Goal: Task Accomplishment & Management: Use online tool/utility

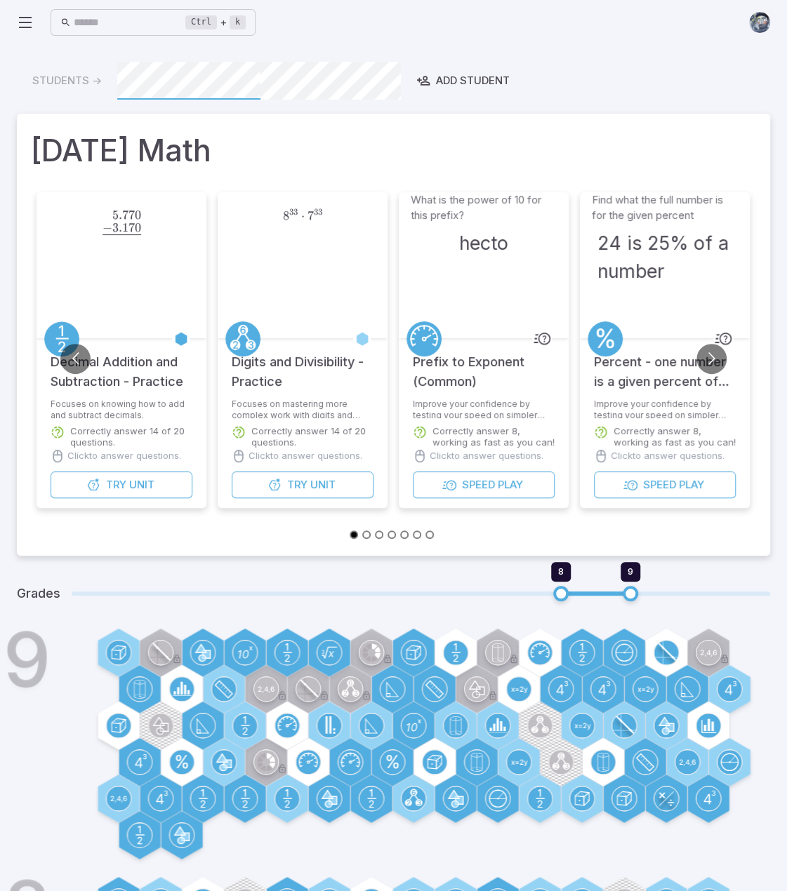
click at [24, 19] on icon at bounding box center [25, 22] width 17 height 17
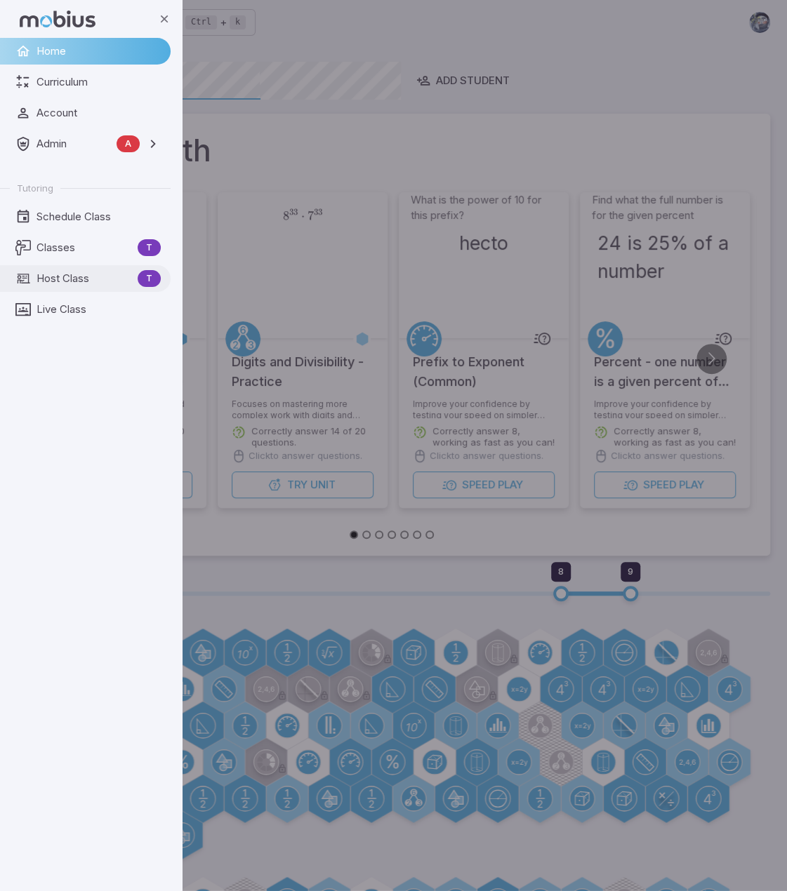
click at [70, 281] on span "Host Class" at bounding box center [83, 278] width 95 height 15
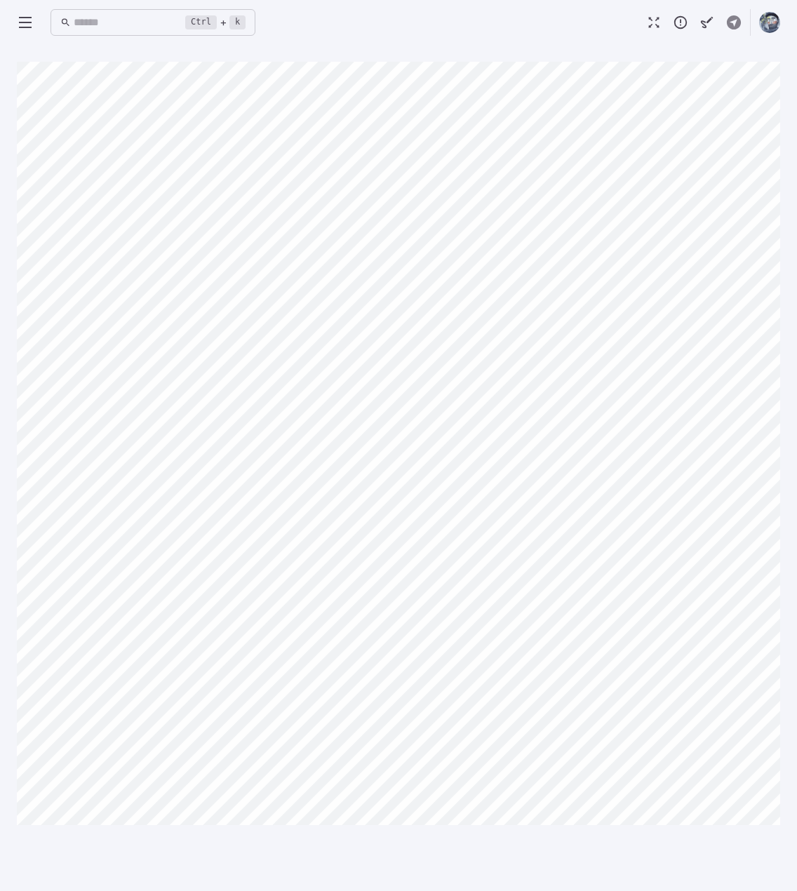
click at [559, 21] on div "Ctrl + k ​" at bounding box center [399, 22] width 764 height 31
click at [729, 20] on icon "button" at bounding box center [733, 22] width 15 height 15
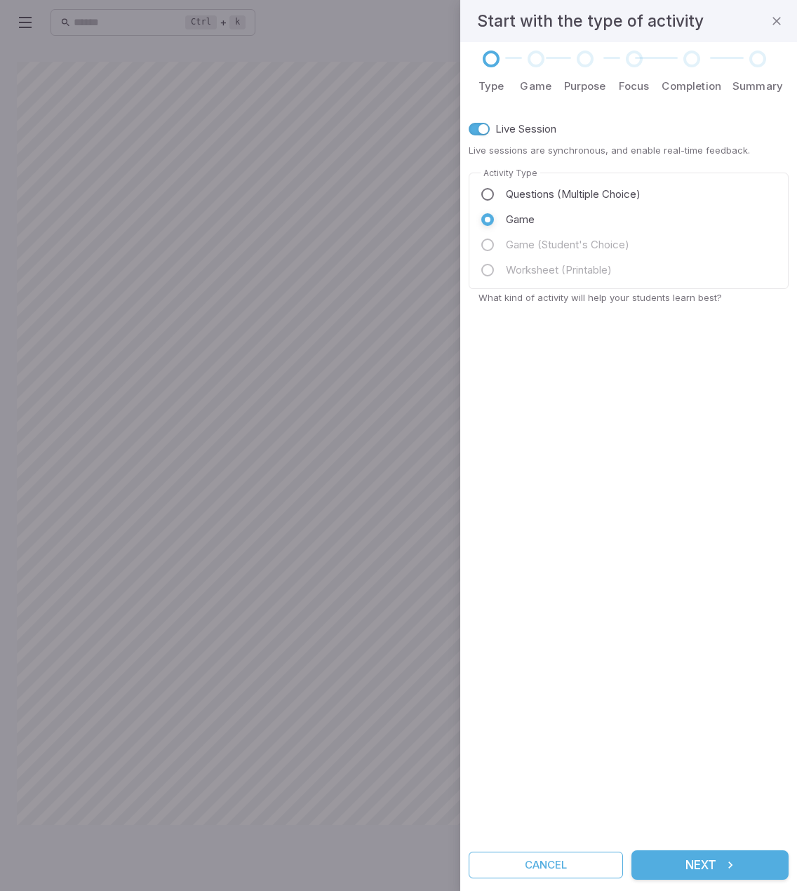
click at [552, 194] on span "Questions (Multiple Choice)" at bounding box center [573, 194] width 135 height 15
click at [733, 857] on button "Next" at bounding box center [710, 865] width 157 height 29
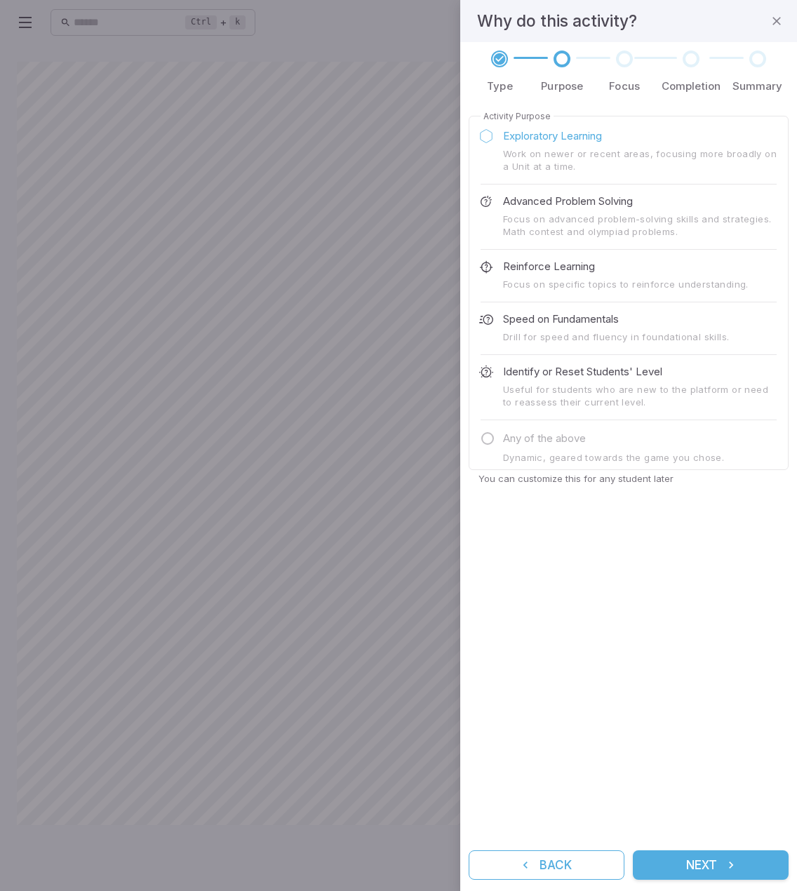
click at [718, 854] on button "Next" at bounding box center [711, 865] width 156 height 29
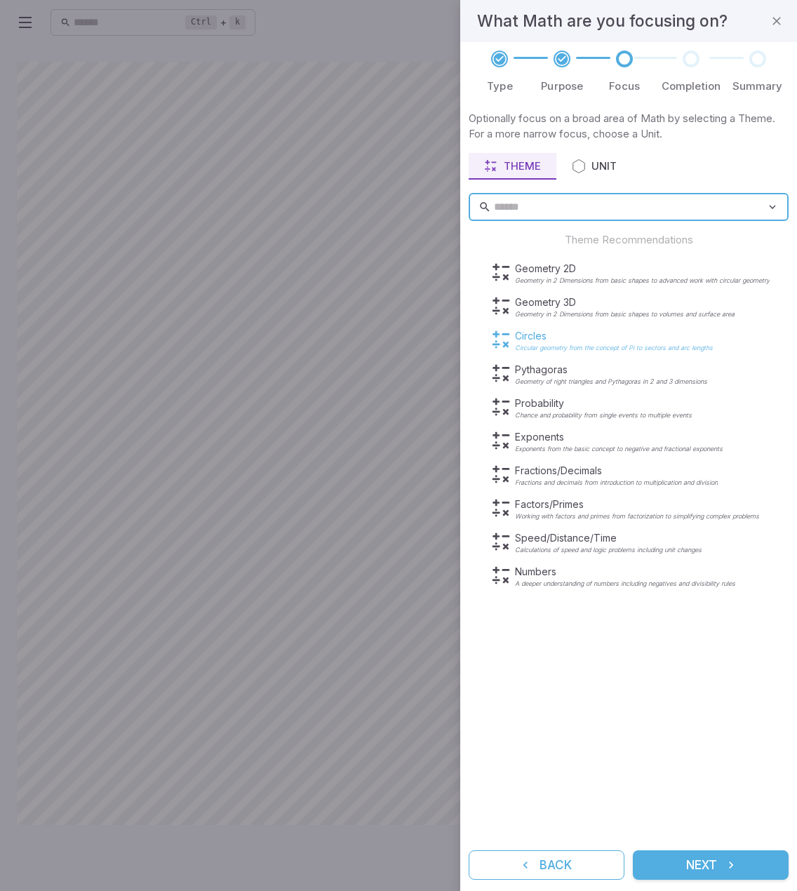
click at [554, 338] on p "Circles" at bounding box center [614, 336] width 198 height 14
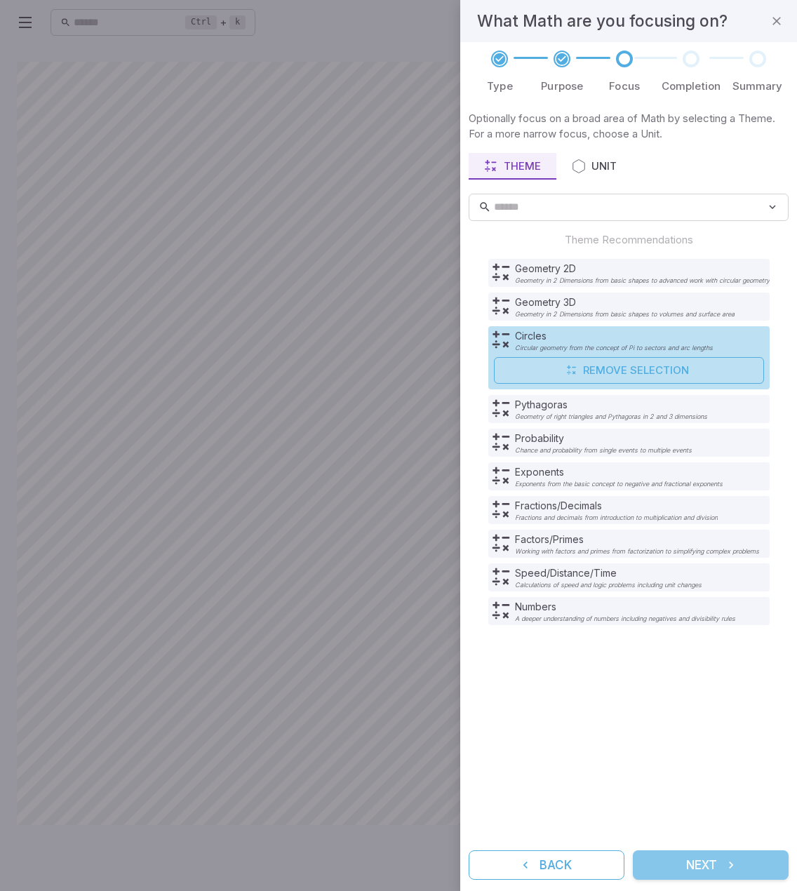
click at [733, 872] on icon "submit" at bounding box center [731, 865] width 14 height 14
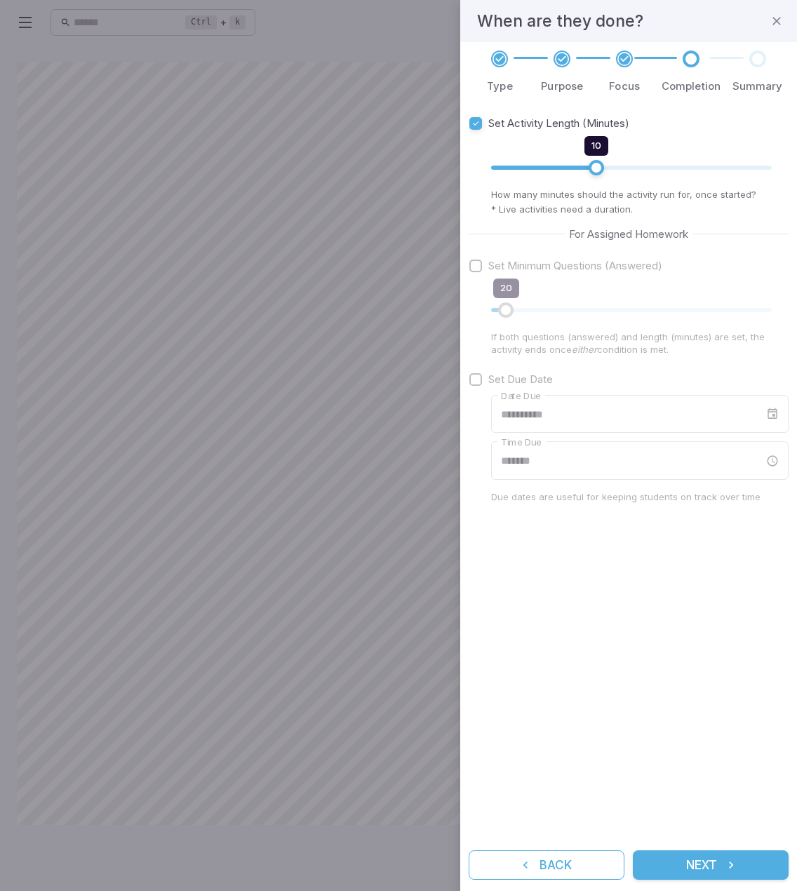
click at [733, 871] on icon "submit" at bounding box center [731, 865] width 14 height 14
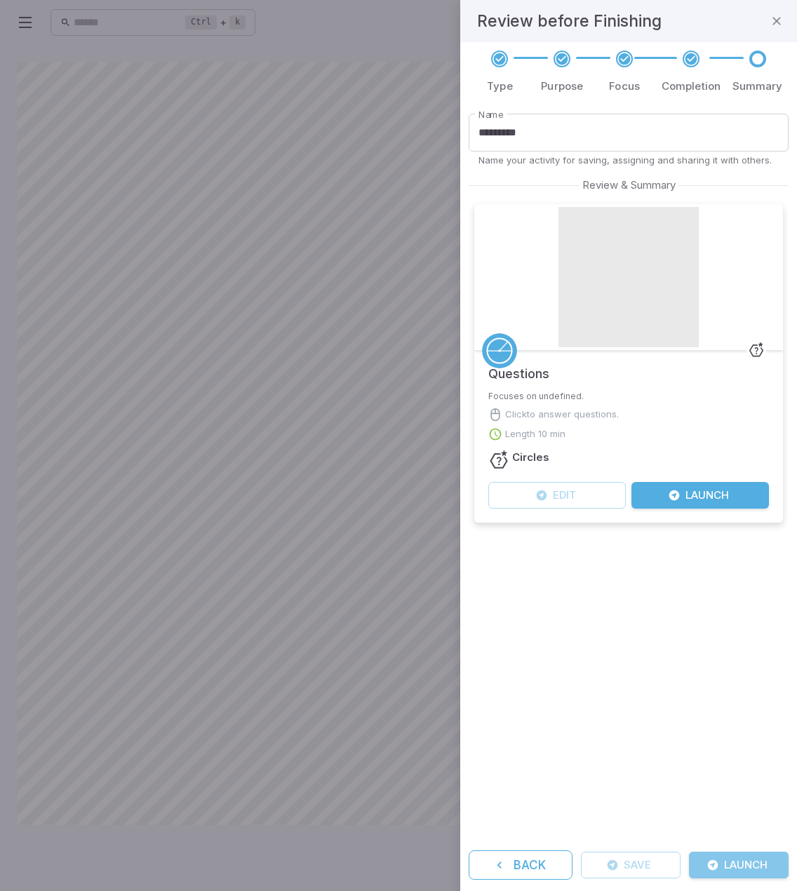
click at [733, 871] on button "Launch" at bounding box center [739, 865] width 100 height 27
